Goal: Task Accomplishment & Management: Manage account settings

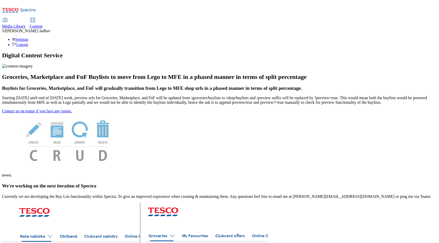
click at [43, 24] on span "Content" at bounding box center [36, 26] width 13 height 4
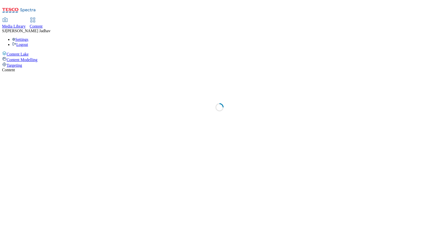
select select "ghs-[GEOGRAPHIC_DATA]"
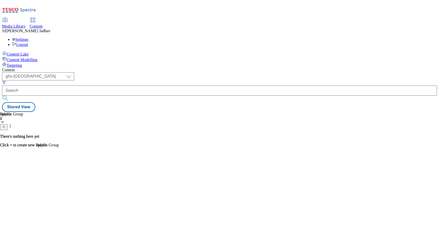
click at [26, 18] on link "Media Library" at bounding box center [14, 23] width 24 height 11
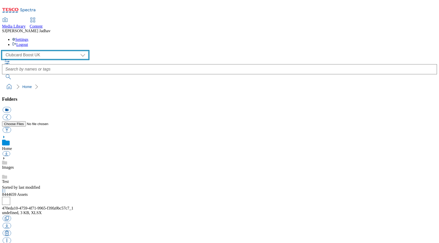
click at [47, 51] on select "Clubcard Boost UK Clubcard Marketing Dotcom UK Emails GHS Marketing UK GHS ROI …" at bounding box center [45, 55] width 86 height 8
select select "flare-ghs-mktg"
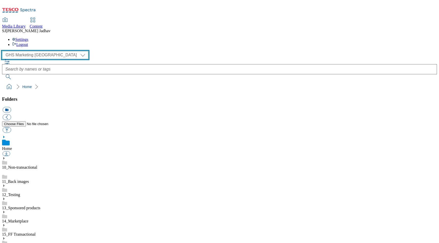
scroll to position [0, 0]
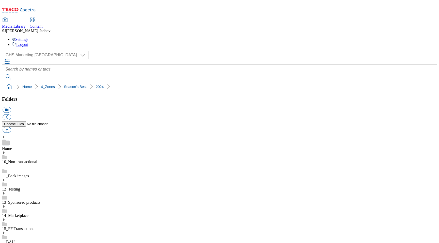
scroll to position [930, 0]
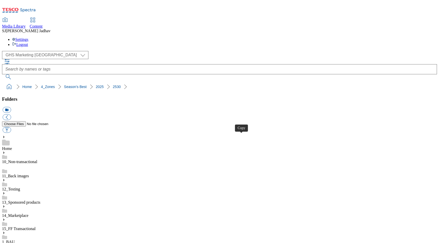
click at [43, 24] on span "Content" at bounding box center [36, 26] width 13 height 4
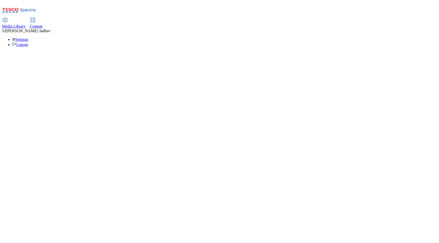
select select "ghs-[GEOGRAPHIC_DATA]"
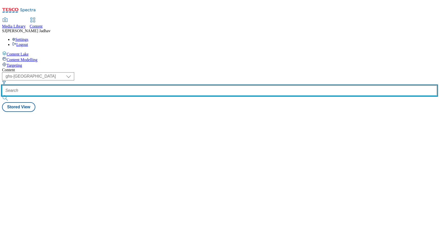
click at [129, 86] on input "text" at bounding box center [219, 91] width 435 height 10
paste input "seasonal-fruit-and-vegetable"
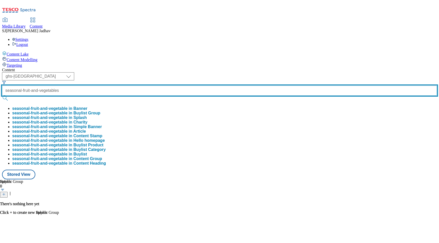
scroll to position [0, 11]
type input "seasonal-fruit-and-vegetables"
click at [2, 96] on button "submit" at bounding box center [5, 98] width 7 height 5
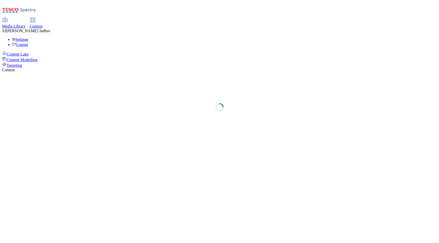
select select "ghs-[GEOGRAPHIC_DATA]"
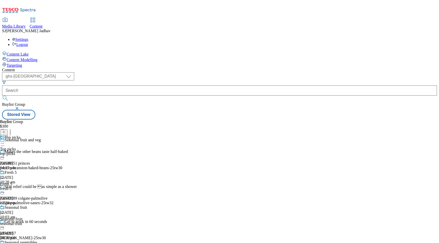
click at [49, 152] on div "top-picks" at bounding box center [24, 154] width 49 height 5
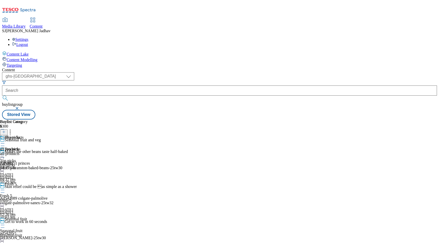
click at [28, 135] on div "all products all products all-products [DATE] 04:37 pm" at bounding box center [14, 152] width 28 height 35
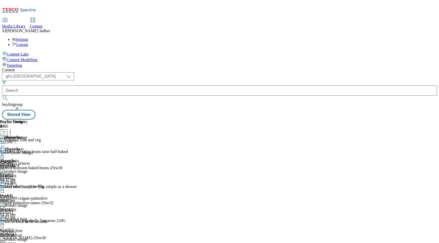
scroll to position [0, 12]
click at [72, 129] on div at bounding box center [36, 132] width 72 height 7
click at [6, 130] on icon at bounding box center [4, 132] width 4 height 4
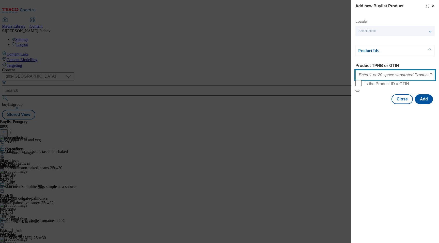
click at [370, 80] on input "Product TPNB or GTIN" at bounding box center [395, 75] width 80 height 10
paste input "seasonal-fruit-and-vegetable"
type input "seasonal-fruit-and-vegetable"
paste input "70762022 52844621 53765027 77091643 50502298 93663755 78922224 77091021 8850248…"
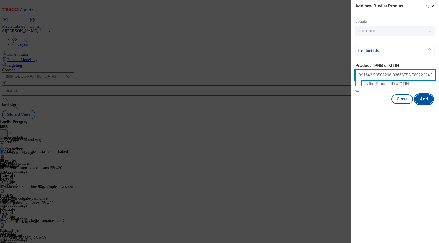
type input "70762022 52844621 53765027 77091643 50502298 93663755 78922224 77091021 8850248…"
click at [425, 104] on button "Add" at bounding box center [424, 100] width 18 height 10
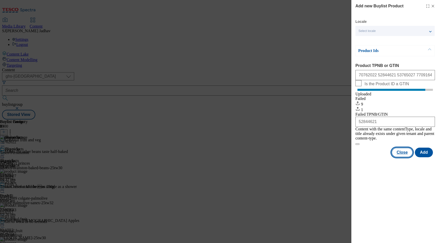
click at [405, 158] on button "Close" at bounding box center [401, 153] width 21 height 10
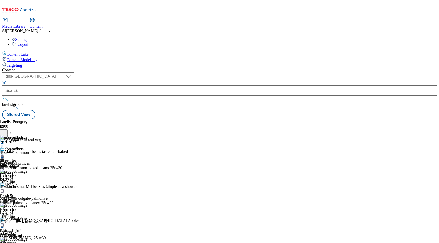
scroll to position [0, 12]
click at [13, 129] on icon at bounding box center [10, 131] width 5 height 5
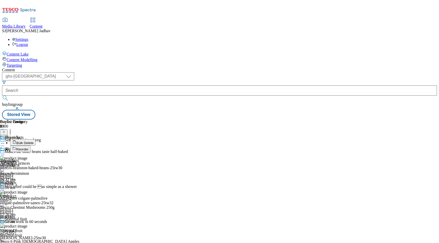
click at [28, 148] on span "Reorder" at bounding box center [22, 150] width 12 height 4
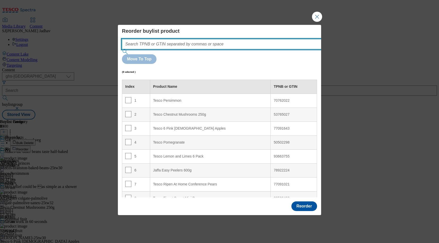
click at [234, 49] on input "Modal" at bounding box center [229, 44] width 215 height 10
paste input "70762022 52844621 53765027 77091643 50502298 93663755 78922224 77091021 8850248…"
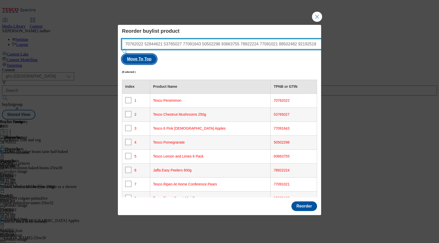
type input "70762022 52844621 53765027 77091643 50502298 93663755 78922224 77091021 8850248…"
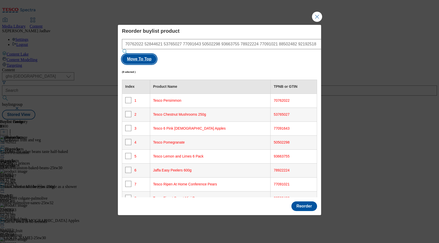
click at [156, 56] on button "Move To Top" at bounding box center [139, 59] width 35 height 10
checkbox input "true"
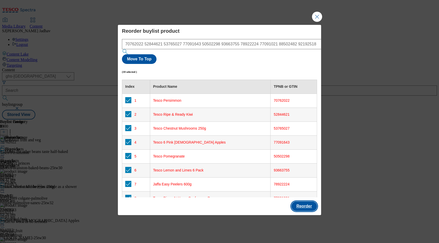
click at [305, 202] on button "Reorder" at bounding box center [304, 207] width 26 height 10
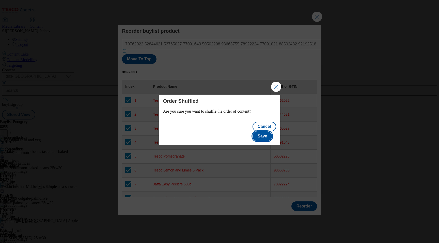
click at [263, 132] on button "Save" at bounding box center [263, 137] width 20 height 10
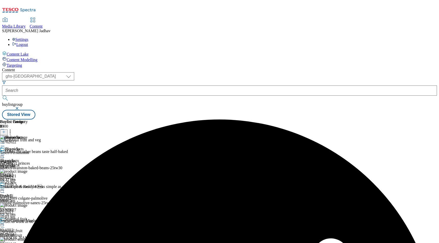
click at [5, 153] on icon at bounding box center [2, 155] width 5 height 5
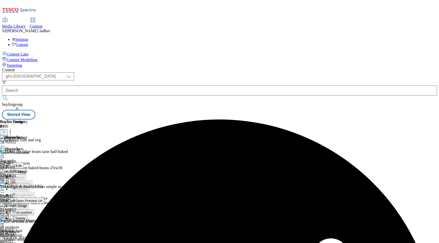
click at [22, 164] on span "Edit" at bounding box center [19, 166] width 6 height 4
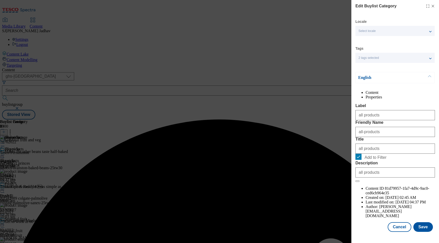
click at [423, 231] on div "Locale Select locale English Welsh Tags 2 tags selected fnf marketplace whoosh …" at bounding box center [395, 125] width 80 height 213
click at [423, 232] on button "Save" at bounding box center [423, 228] width 20 height 10
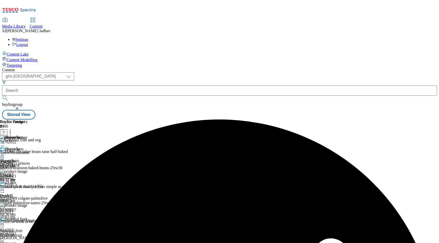
click at [5, 153] on icon at bounding box center [2, 155] width 5 height 5
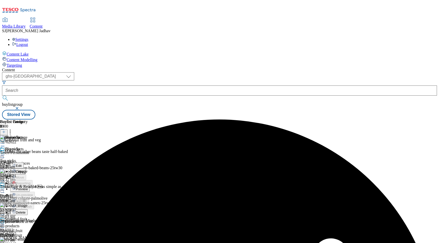
click at [30, 187] on div "Preview" at bounding box center [20, 189] width 20 height 4
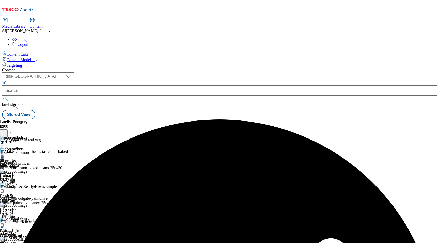
click at [3, 155] on circle at bounding box center [2, 155] width 1 height 1
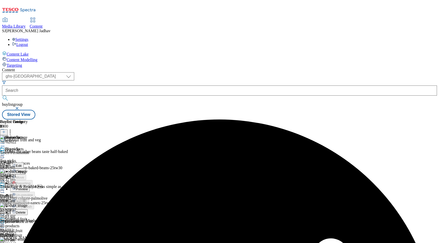
click at [28, 187] on span "Preview" at bounding box center [22, 189] width 12 height 4
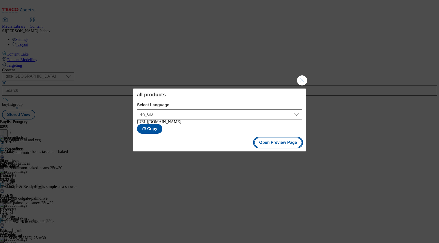
click at [275, 144] on button "Open Preview Page" at bounding box center [278, 143] width 48 height 10
click at [306, 78] on button "Close Modal" at bounding box center [302, 80] width 10 height 10
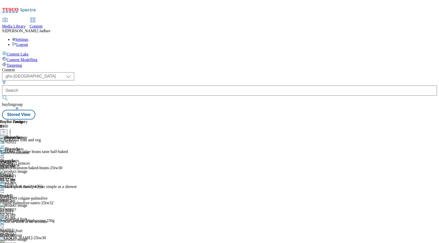
click at [5, 188] on icon at bounding box center [2, 190] width 5 height 5
click at [22, 199] on span "Edit" at bounding box center [19, 201] width 6 height 4
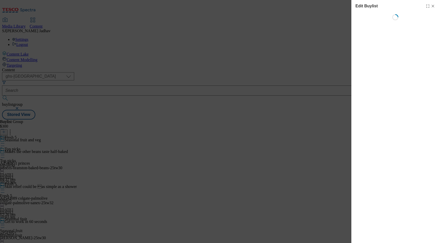
select select "evergreen"
select select "Banner"
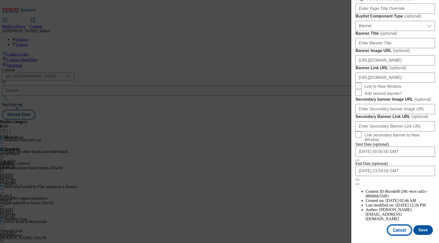
click at [395, 229] on button "Cancel" at bounding box center [399, 231] width 23 height 10
select select "evergreen"
select select "Banner"
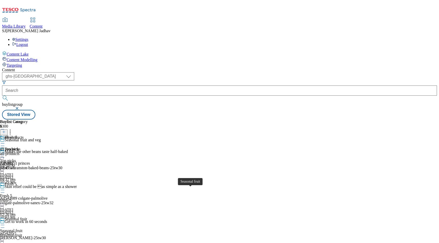
click at [49, 233] on div "seasonal-fruit" at bounding box center [24, 235] width 49 height 5
click at [55, 135] on div "Seasonal vegetables Seasonal vegetables all-seasonal-salad-and-vegetables [DATE…" at bounding box center [27, 152] width 55 height 35
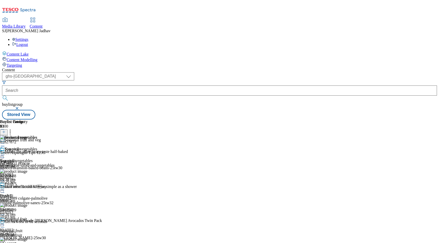
scroll to position [0, 12]
click at [6, 130] on icon at bounding box center [4, 132] width 4 height 4
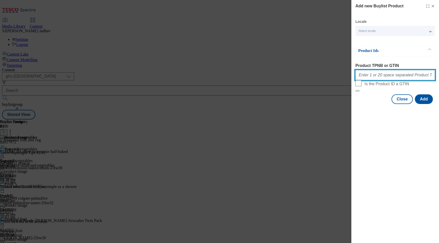
click at [396, 77] on input "Product TPNB or GTIN" at bounding box center [395, 75] width 80 height 10
paste input "53765027 88496977 87896914 86020732 58432728 87738242 92250306 92539726 9327191…"
type input "53765027 88496977 87896914 86020732 58432728 87738242 92250306 92539726 9327191…"
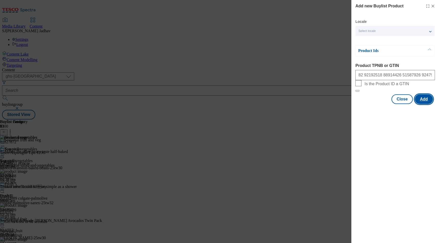
scroll to position [0, 0]
click at [421, 104] on button "Add" at bounding box center [424, 100] width 18 height 10
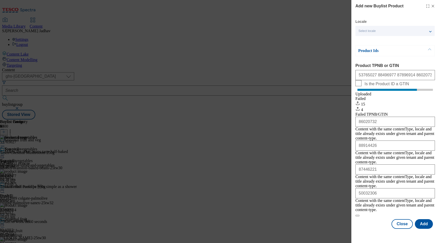
click at [405, 220] on div "Add new Buylist Product Locale Select locale English Welsh Product Ids Product …" at bounding box center [395, 115] width 88 height 230
click at [405, 220] on button "Close" at bounding box center [401, 225] width 21 height 10
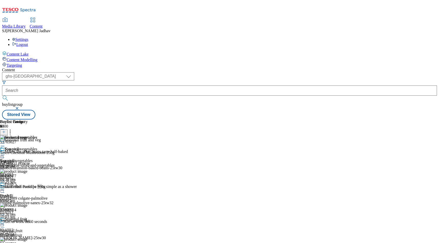
scroll to position [0, 12]
click at [13, 129] on icon at bounding box center [10, 131] width 5 height 5
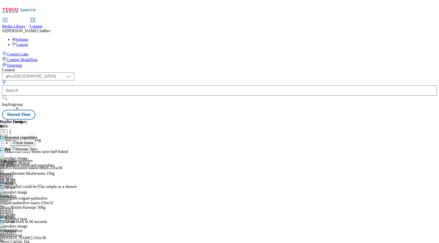
click at [16, 147] on icon at bounding box center [14, 149] width 4 height 4
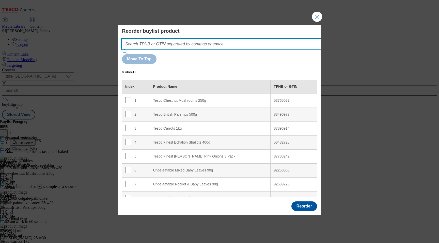
click at [229, 49] on input "Modal" at bounding box center [229, 44] width 215 height 10
paste input "53765027 88496977 87896914 86020732 58432728 87738242 92250306 92539726 9327191…"
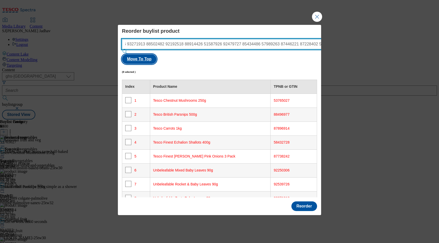
type input "53765027 88496977 87896914 86020732 58432728 87738242 92250306 92539726 9327191…"
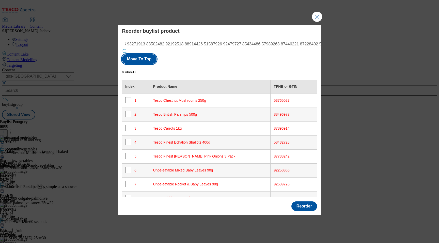
click at [156, 56] on button "Move To Top" at bounding box center [139, 59] width 35 height 10
checkbox input "true"
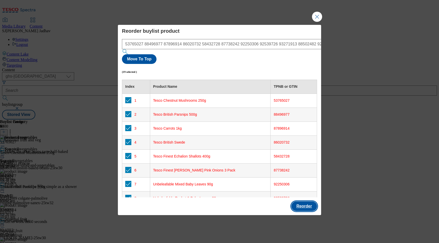
click at [307, 202] on button "Reorder" at bounding box center [304, 207] width 26 height 10
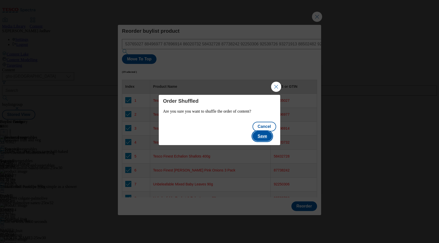
click at [270, 132] on button "Save" at bounding box center [263, 137] width 20 height 10
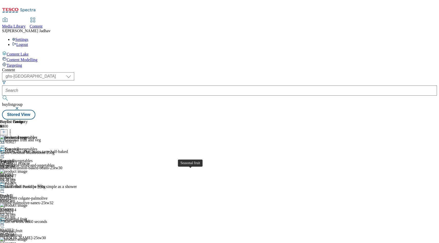
scroll to position [34, 0]
click at [49, 217] on div "Seasonal fruit Seasonal fruit seasonal-fruit [DATE] 04:36 pm" at bounding box center [24, 234] width 49 height 35
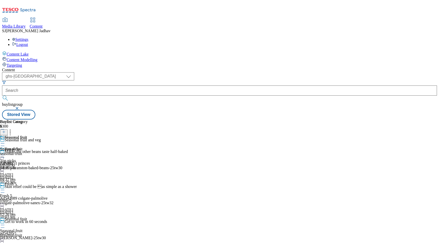
click at [28, 135] on div "Seasonal fruit Seasonal fruit seasonal-fruit [DATE] 04:36 pm" at bounding box center [14, 152] width 28 height 35
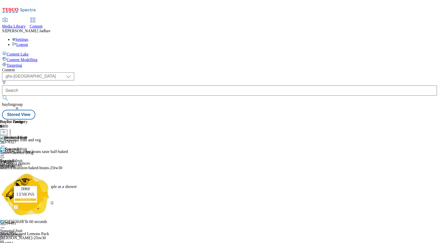
click at [8, 130] on button at bounding box center [4, 133] width 8 height 6
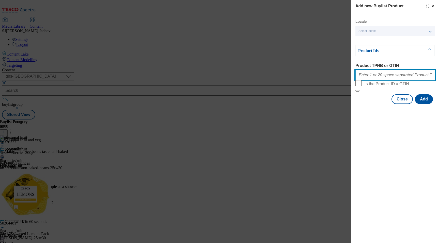
click at [393, 75] on input "Product TPNB or GTIN" at bounding box center [395, 75] width 80 height 10
paste input "51165199 52844621 70762022 93663755 78922224 77091021 77091188 88502424 7709168…"
type input "51165199 52844621 70762022 93663755 78922224 77091021 77091188 88502424 7709168…"
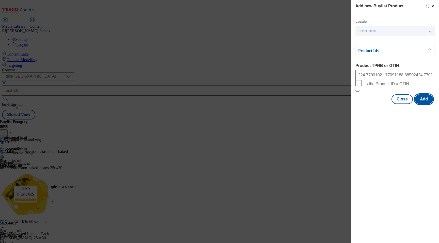
scroll to position [0, 0]
click at [427, 104] on button "Add" at bounding box center [424, 100] width 18 height 10
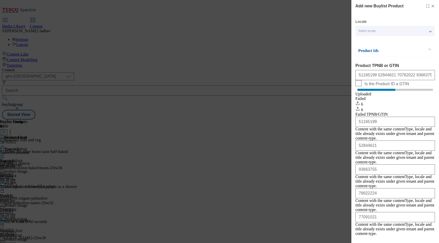
scroll to position [24, 0]
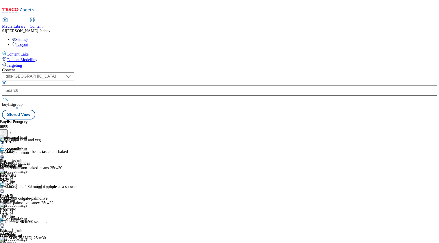
scroll to position [0, 12]
click at [13, 129] on icon at bounding box center [10, 131] width 5 height 5
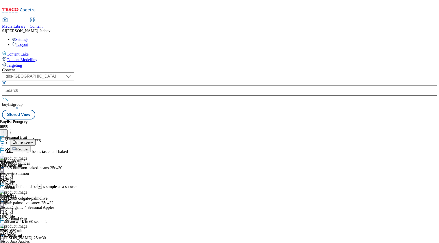
click at [30, 146] on button "Reorder" at bounding box center [20, 149] width 20 height 6
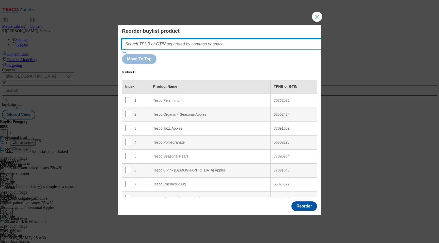
click at [231, 49] on input "Modal" at bounding box center [229, 44] width 215 height 10
paste input "51165199 52844621 70762022 93663755 78922224 77091021 77091188 88502424 7709168…"
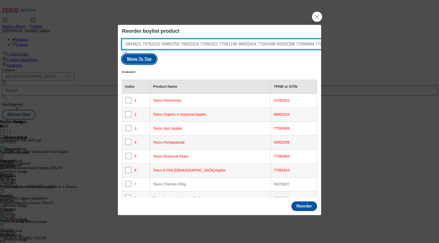
type input "51165199 52844621 70762022 93663755 78922224 77091021 77091188 88502424 7709168…"
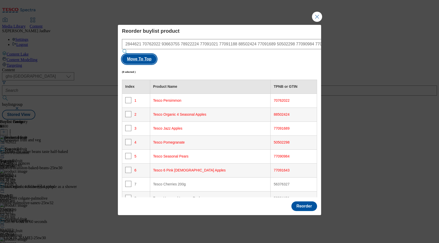
click at [156, 54] on button "Move To Top" at bounding box center [139, 59] width 35 height 10
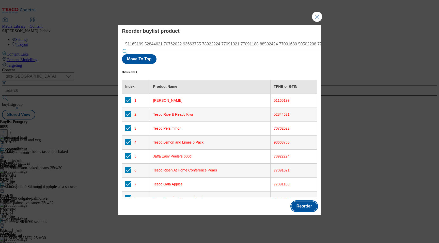
click at [308, 202] on button "Reorder" at bounding box center [304, 207] width 26 height 10
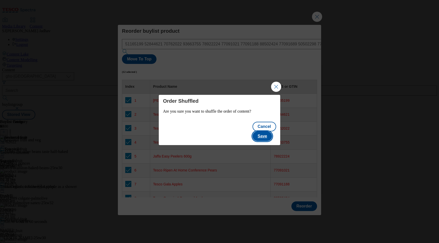
click at [266, 132] on button "Save" at bounding box center [263, 137] width 20 height 10
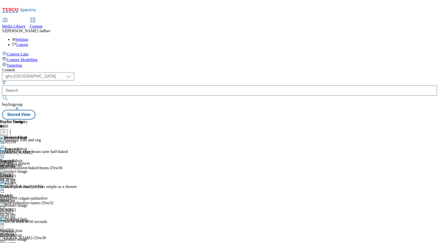
click at [5, 223] on icon at bounding box center [2, 225] width 5 height 5
click at [28, 165] on div "Seasonal fruit Seasonal fruit seasonal-fruit [DATE] 04:36 pm" at bounding box center [14, 164] width 28 height 35
click at [5, 153] on icon at bounding box center [2, 155] width 5 height 5
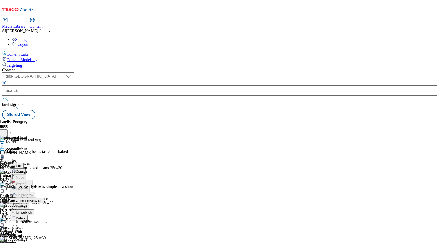
click at [42, 199] on span "Open Preview Url" at bounding box center [29, 201] width 26 height 4
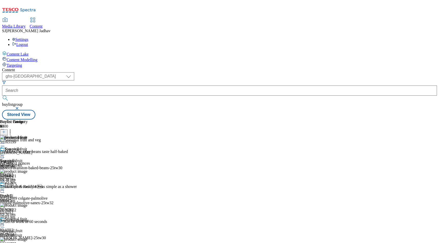
click at [5, 153] on icon at bounding box center [2, 155] width 5 height 5
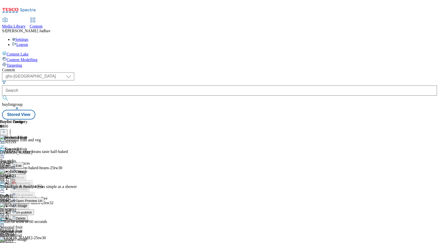
click at [24, 163] on button "Edit" at bounding box center [16, 166] width 13 height 6
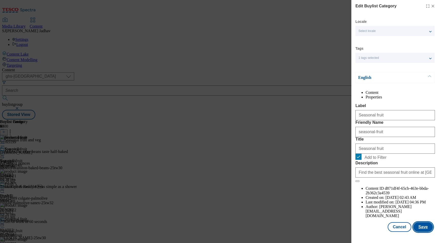
click at [427, 232] on button "Save" at bounding box center [423, 228] width 20 height 10
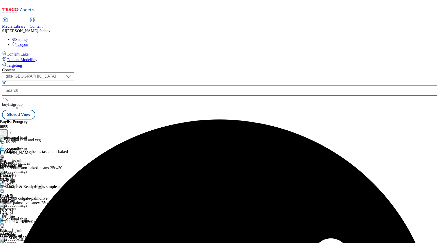
click at [5, 153] on icon at bounding box center [2, 155] width 5 height 5
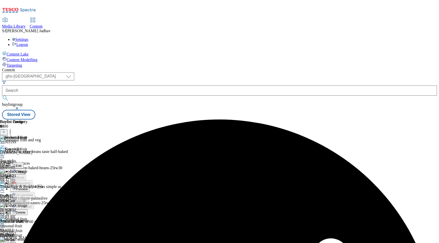
click at [28, 187] on span "Preview" at bounding box center [22, 189] width 12 height 4
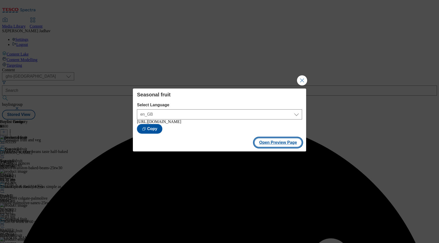
click at [288, 143] on button "Open Preview Page" at bounding box center [278, 143] width 48 height 10
click at [301, 76] on button "Close Modal" at bounding box center [302, 80] width 10 height 10
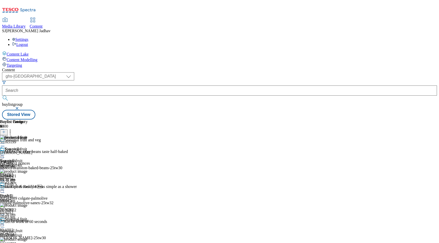
scroll to position [79, 0]
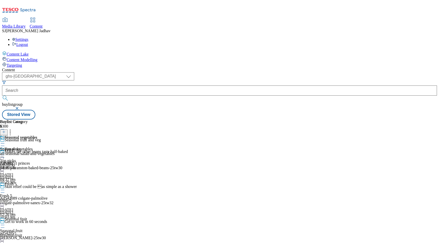
click at [55, 152] on div "all-seasonal-salad-and-vegetables" at bounding box center [27, 154] width 55 height 5
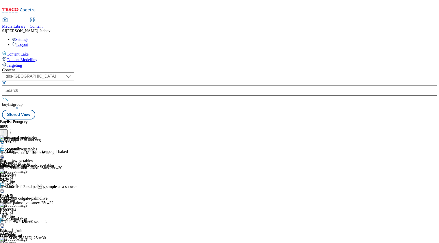
click at [55, 163] on div "all-seasonal-salad-and-vegetables" at bounding box center [27, 165] width 55 height 5
click at [87, 120] on header "Buylist Product 46" at bounding box center [43, 128] width 87 height 16
click at [6, 130] on icon at bounding box center [4, 132] width 4 height 4
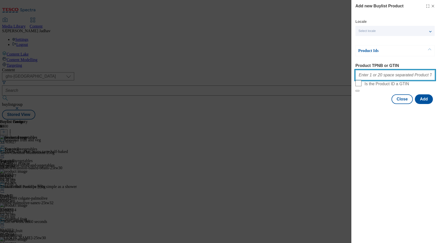
click at [381, 76] on input "Product TPNB or GTIN" at bounding box center [395, 75] width 80 height 10
paste input "53765027 88496977 87896914 86020732 58432728 87738242 92250306 92539726 9327191…"
type input "53765027 88496977 87896914 86020732 58432728 87738242 92250306 92539726 9327191…"
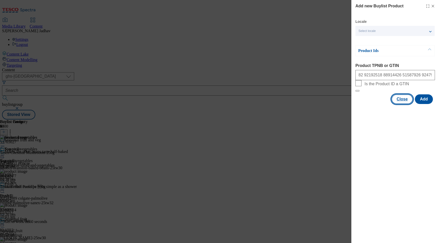
scroll to position [0, 0]
click at [412, 104] on button "Close" at bounding box center [401, 100] width 21 height 10
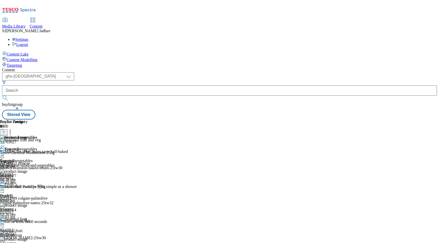
click at [6, 130] on icon at bounding box center [4, 132] width 4 height 4
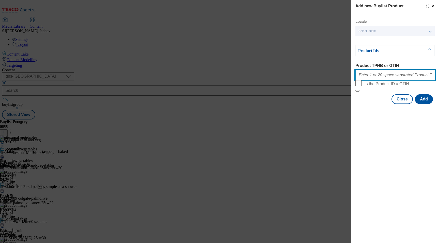
click at [385, 74] on input "Product TPNB or GTIN" at bounding box center [395, 75] width 80 height 10
paste input "53765027 88496977 87896914 86020732 58432728 87738242 92250306 92539726 9327191…"
type input "53765027 88496977 87896914 86020732 58432728 87738242 92250306 92539726 9327191…"
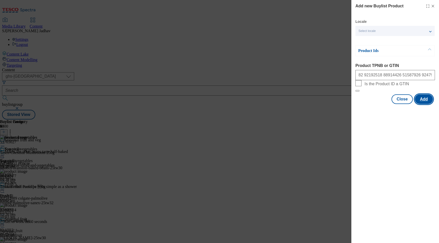
scroll to position [0, 0]
click at [420, 104] on button "Add" at bounding box center [424, 100] width 18 height 10
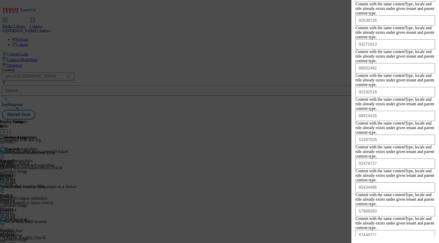
scroll to position [285, 0]
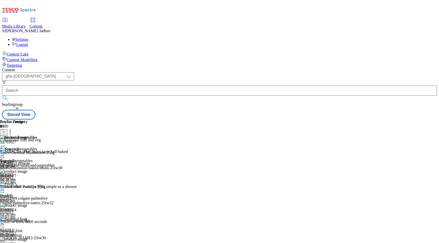
scroll to position [0, 12]
click at [13, 129] on icon at bounding box center [10, 131] width 5 height 5
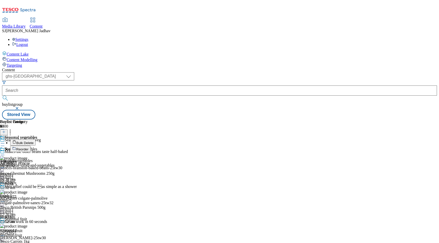
click at [30, 146] on button "Reorder" at bounding box center [20, 149] width 20 height 6
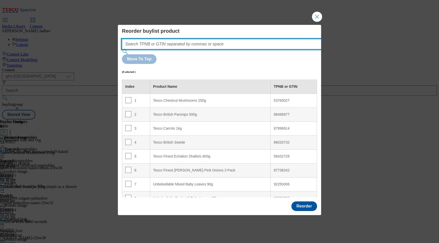
click at [251, 49] on input "Modal" at bounding box center [229, 44] width 215 height 10
paste input "53765027 88496977 87896914 86020732 58432728 87738242 92250306 92539726 9327191…"
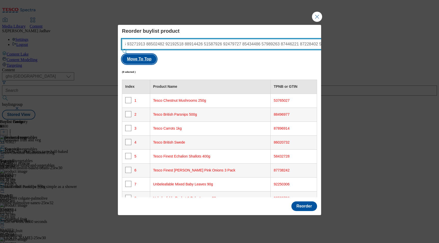
type input "53765027 88496977 87896914 86020732 58432728 87738242 92250306 92539726 9327191…"
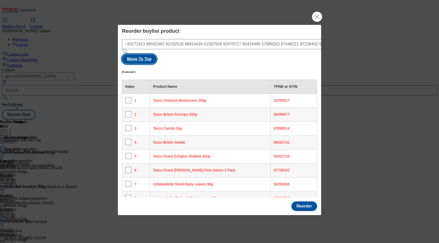
click at [156, 57] on button "Move To Top" at bounding box center [139, 59] width 35 height 10
checkbox input "true"
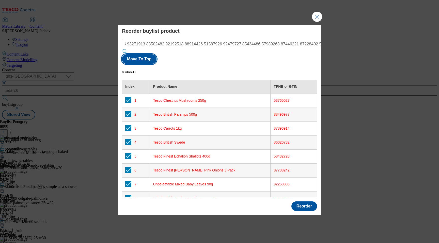
checkbox input "true"
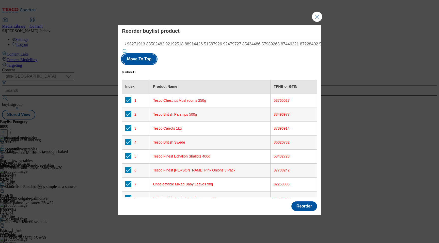
checkbox input "true"
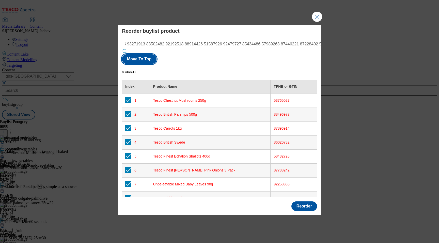
checkbox input "true"
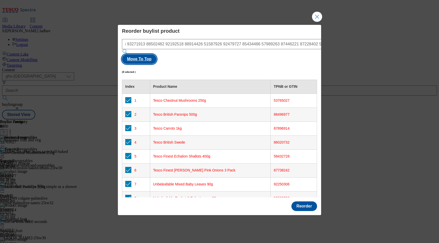
scroll to position [0, 0]
click at [307, 202] on button "Reorder" at bounding box center [304, 207] width 26 height 10
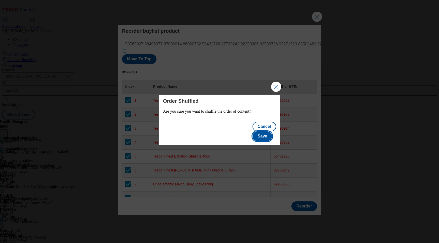
click at [269, 132] on button "Save" at bounding box center [263, 137] width 20 height 10
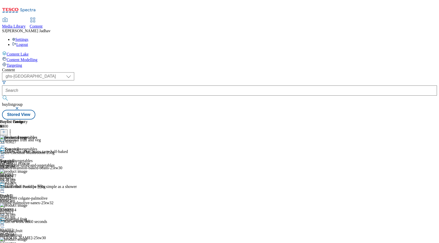
click at [5, 153] on icon at bounding box center [2, 155] width 5 height 5
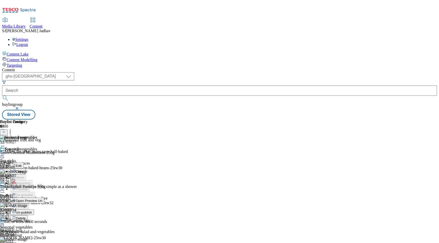
click at [24, 163] on button "Edit" at bounding box center [16, 166] width 13 height 6
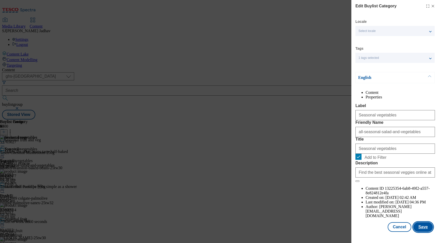
click at [421, 232] on button "Save" at bounding box center [423, 228] width 20 height 10
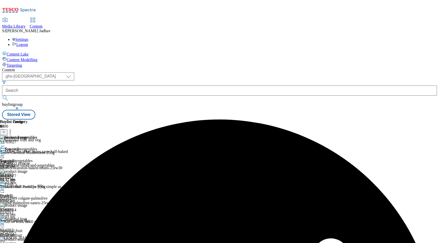
click at [5, 153] on icon at bounding box center [2, 155] width 5 height 5
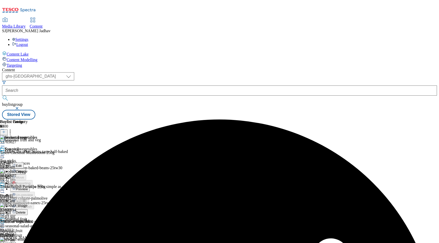
click at [28, 187] on span "Preview" at bounding box center [22, 189] width 12 height 4
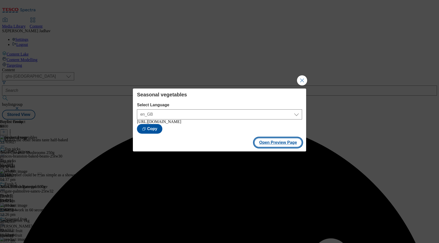
click at [283, 143] on button "Open Preview Page" at bounding box center [278, 143] width 48 height 10
